Goal: Transaction & Acquisition: Purchase product/service

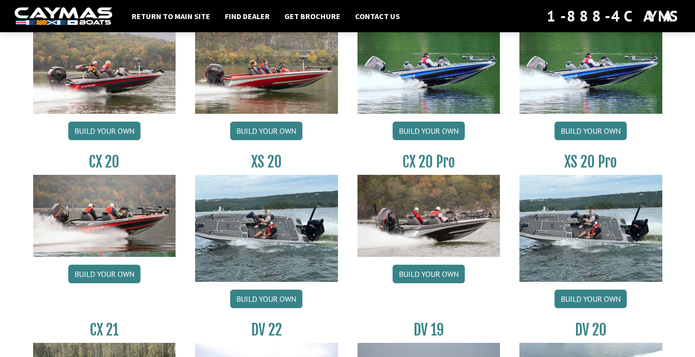
scroll to position [829, 0]
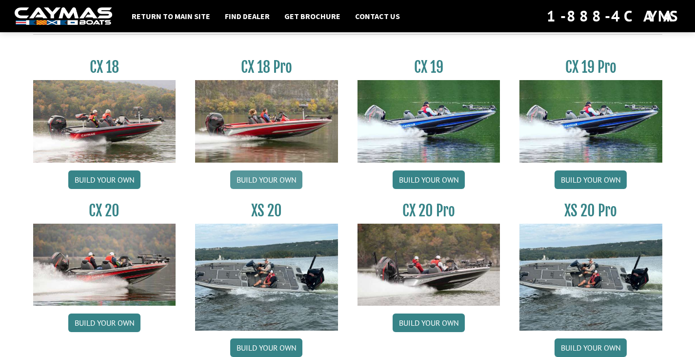
click at [274, 179] on link "Build your own" at bounding box center [266, 179] width 72 height 19
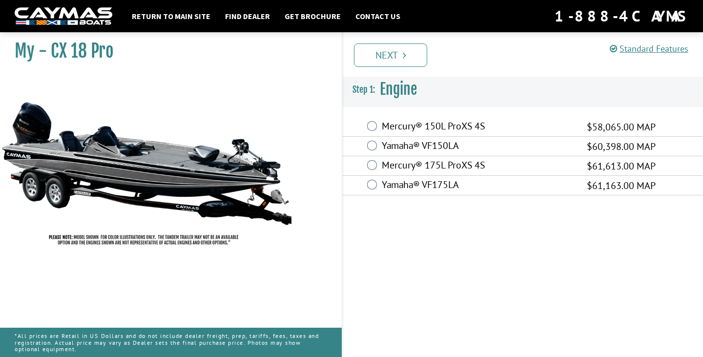
click at [377, 163] on div "Mercury® 175L ProXS 4S $61,613.00 MAP" at bounding box center [522, 166] width 360 height 20
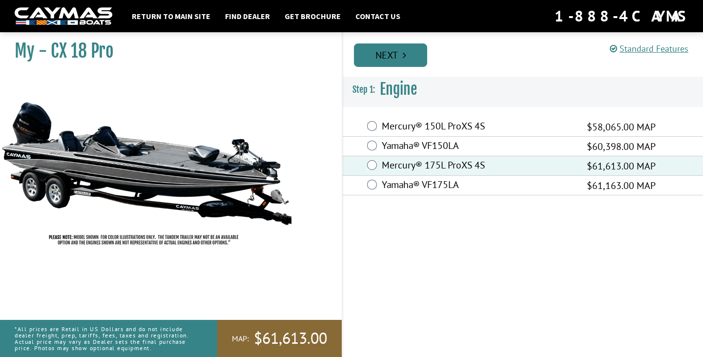
click at [392, 55] on link "Next" at bounding box center [390, 54] width 73 height 23
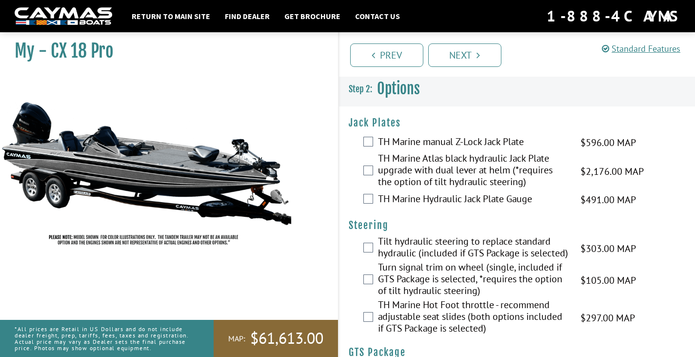
click at [457, 134] on div "TH Marine manual Z-Lock Jack Plate $596.00 MAP $704.00 MSRP" at bounding box center [517, 143] width 357 height 20
click at [455, 140] on label "TH Marine manual Z-Lock Jack Plate" at bounding box center [473, 143] width 190 height 14
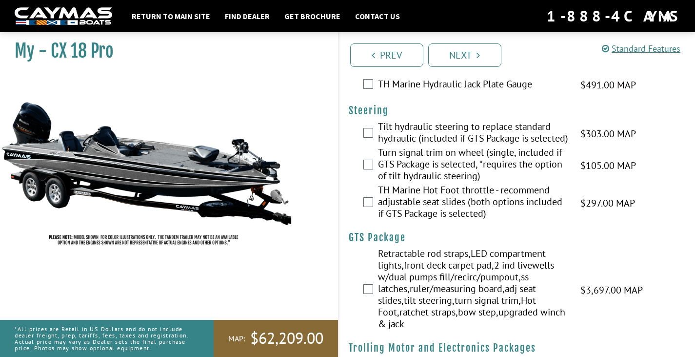
scroll to position [98, 0]
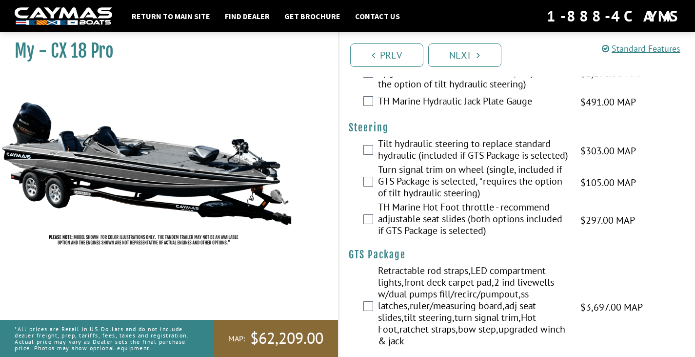
click at [382, 188] on label "Turn signal trim on wheel (single, included if GTS Package is selected, *requir…" at bounding box center [473, 182] width 190 height 38
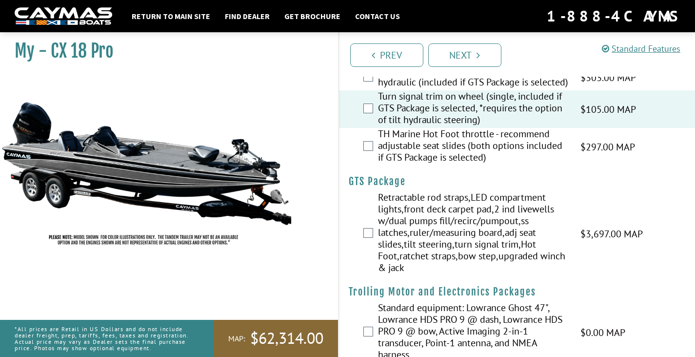
scroll to position [195, 0]
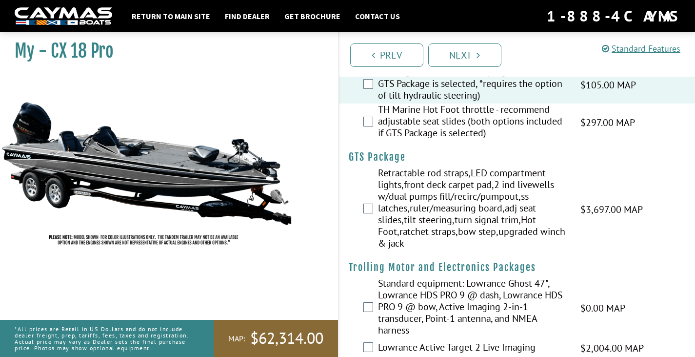
click at [396, 221] on label "Retractable rod straps,LED compartment lights,front deck carpet pad,2 ind livew…" at bounding box center [473, 209] width 190 height 84
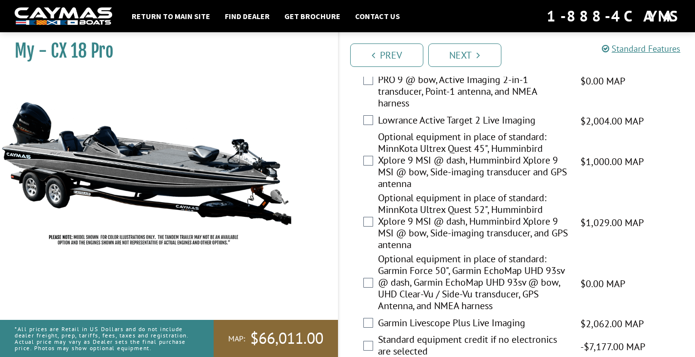
scroll to position [439, 0]
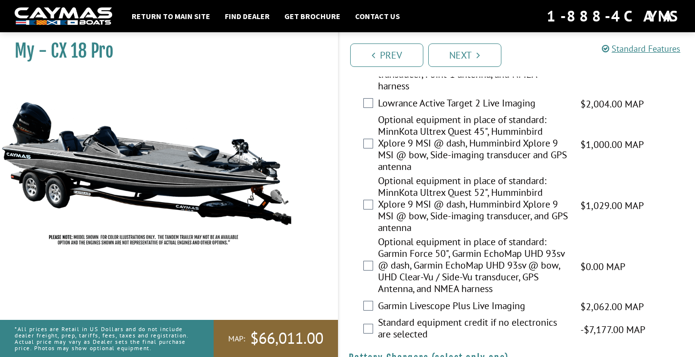
click at [412, 157] on label "Optional equipment in place of standard: MinnKota Ultrex Quest 45", Humminbird …" at bounding box center [473, 144] width 190 height 61
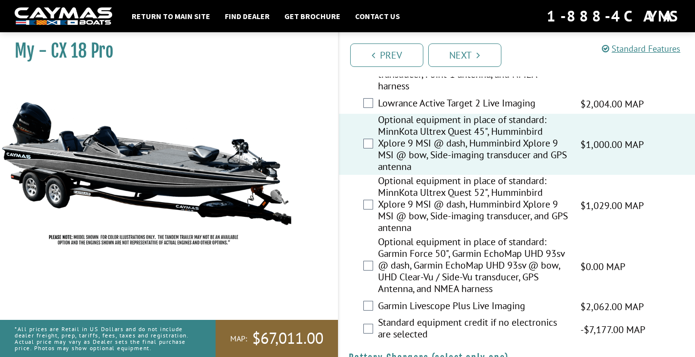
click at [409, 200] on label "Optional equipment in place of standard: MinnKota Ultrex Quest 52", Humminbird …" at bounding box center [473, 205] width 190 height 61
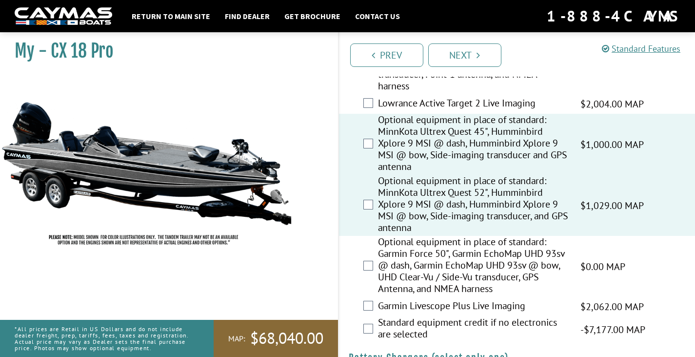
click at [432, 147] on label "Optional equipment in place of standard: MinnKota Ultrex Quest 45", Humminbird …" at bounding box center [473, 144] width 190 height 61
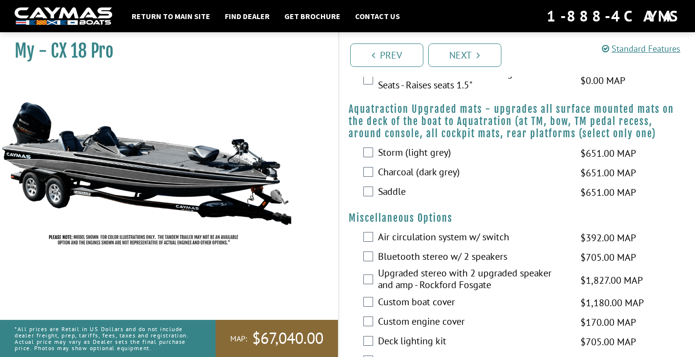
scroll to position [878, 0]
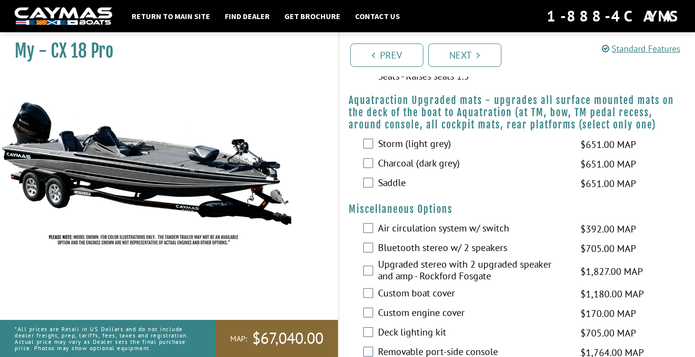
click at [396, 152] on label "Storm (light grey)" at bounding box center [473, 145] width 190 height 14
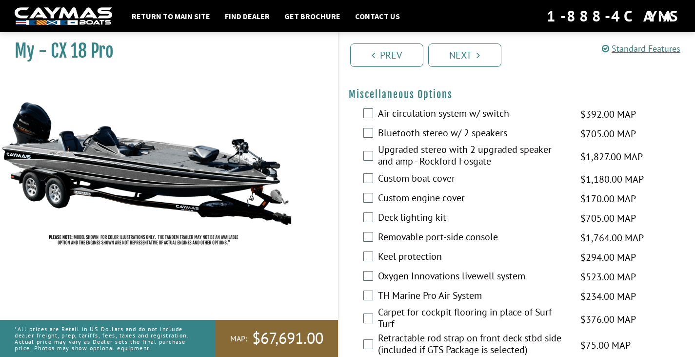
scroll to position [976, 0]
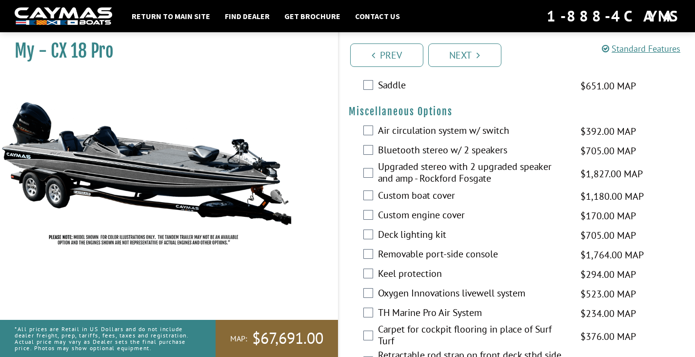
click at [412, 139] on label "Air circulation system w/ switch" at bounding box center [473, 131] width 190 height 14
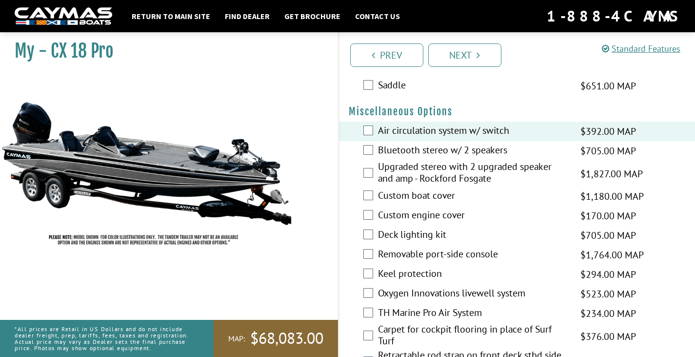
click at [412, 141] on div "Air circulation system w/ switch $392.00 MAP $463.00 MSRP" at bounding box center [517, 131] width 357 height 20
click at [412, 158] on label "Bluetooth stereo w/ 2 speakers" at bounding box center [473, 151] width 190 height 14
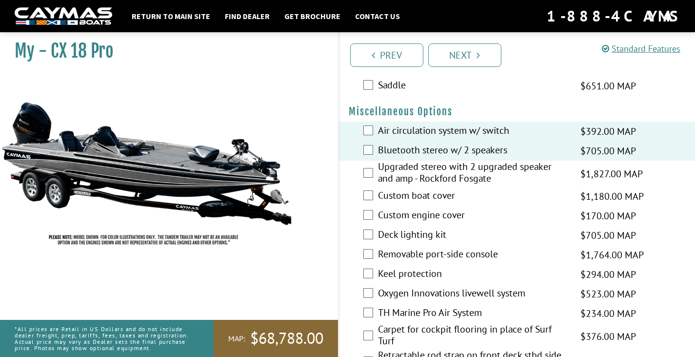
click at [430, 181] on label "Upgraded stereo with 2 upgraded speaker and amp - Rockford Fosgate" at bounding box center [473, 174] width 190 height 26
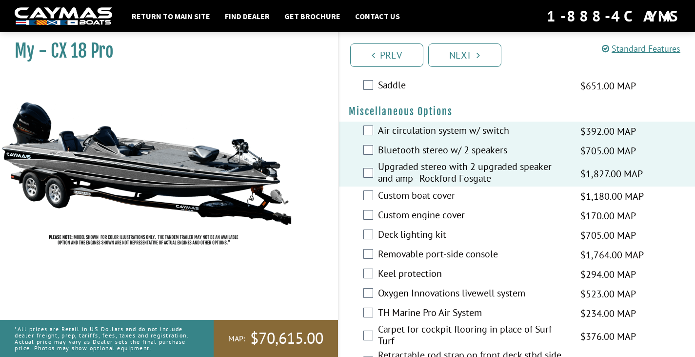
click at [396, 158] on label "Bluetooth stereo w/ 2 speakers" at bounding box center [473, 151] width 190 height 14
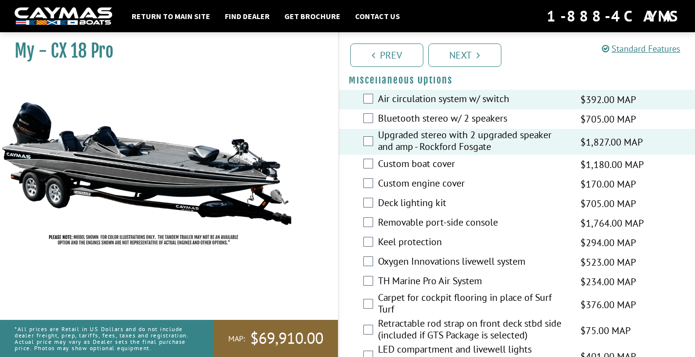
scroll to position [1024, 0]
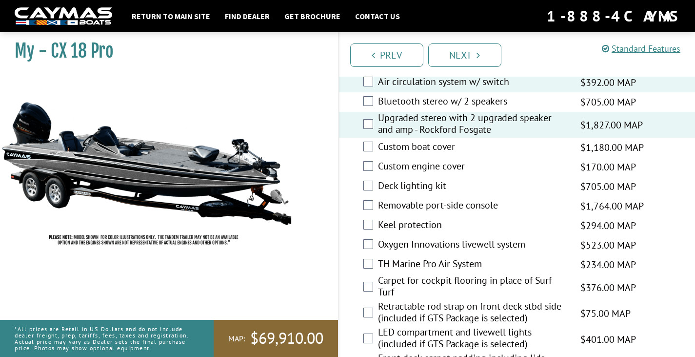
click at [402, 155] on label "Custom boat cover" at bounding box center [473, 148] width 190 height 14
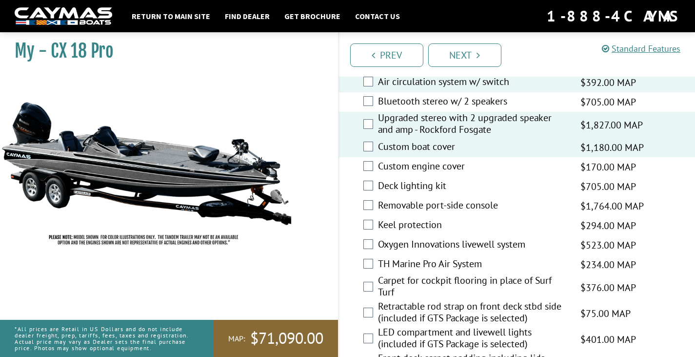
click at [407, 194] on label "Deck lighting kit" at bounding box center [473, 187] width 190 height 14
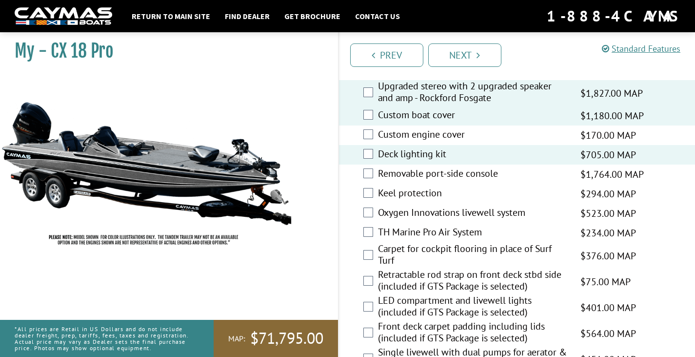
scroll to position [1073, 0]
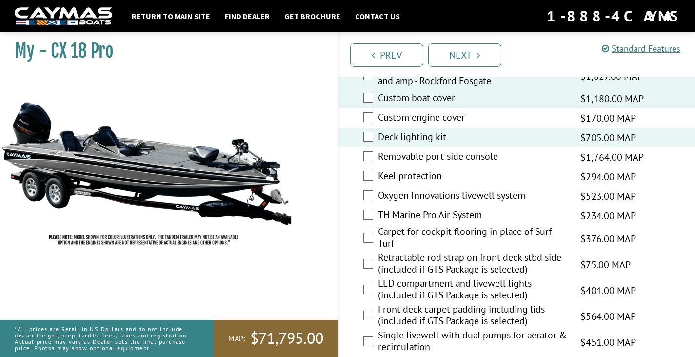
click at [395, 184] on label "Keel protection" at bounding box center [473, 177] width 190 height 14
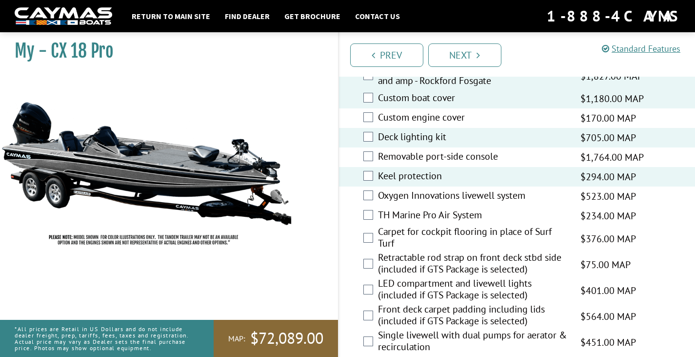
click at [433, 203] on label "Oxygen Innovations livewell system" at bounding box center [473, 196] width 190 height 14
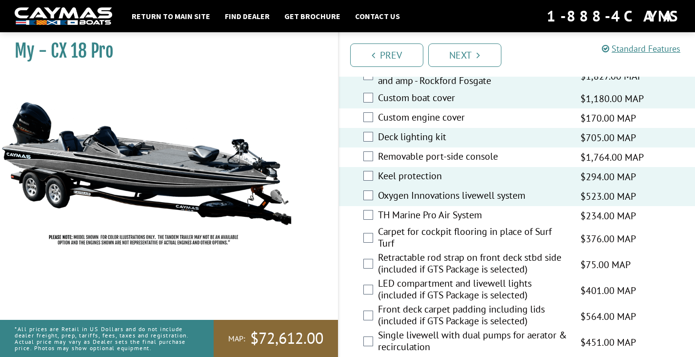
click at [406, 223] on label "TH Marine Pro Air System" at bounding box center [473, 216] width 190 height 14
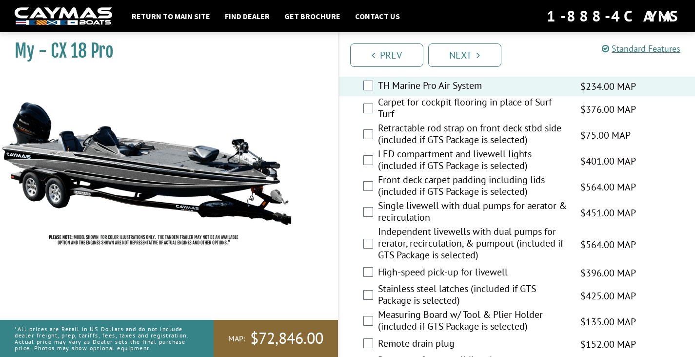
scroll to position [1220, 0]
